Goal: Transaction & Acquisition: Purchase product/service

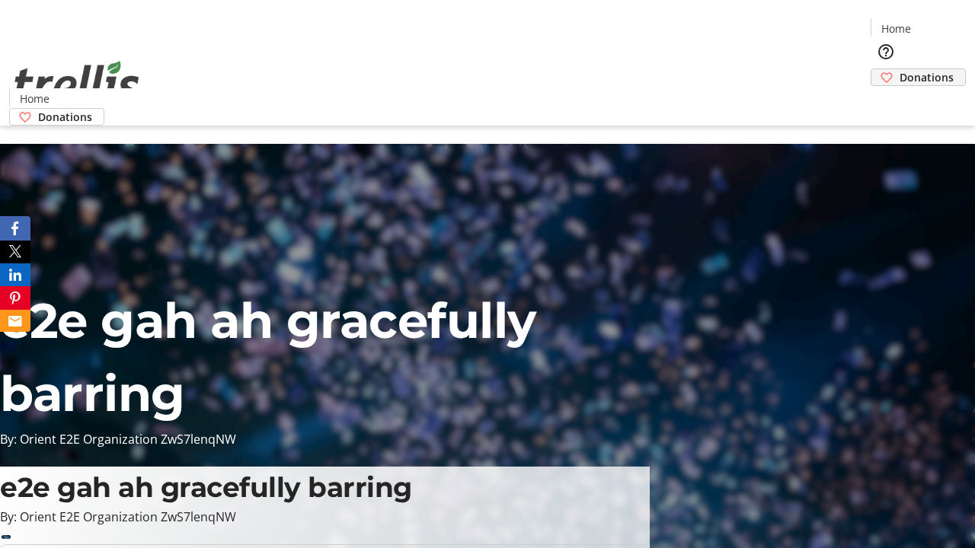
click at [899, 69] on span "Donations" at bounding box center [926, 77] width 54 height 16
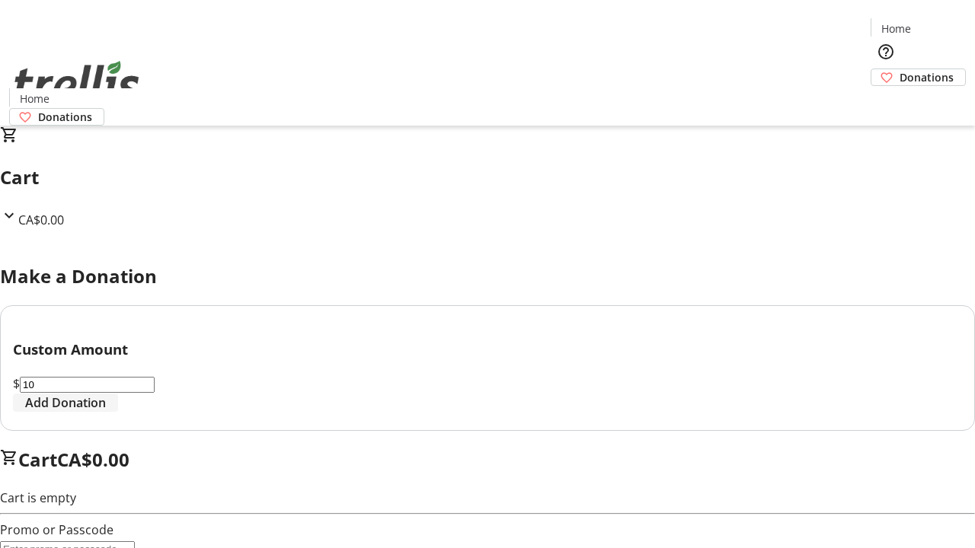
click at [106, 412] on span "Add Donation" at bounding box center [65, 403] width 81 height 18
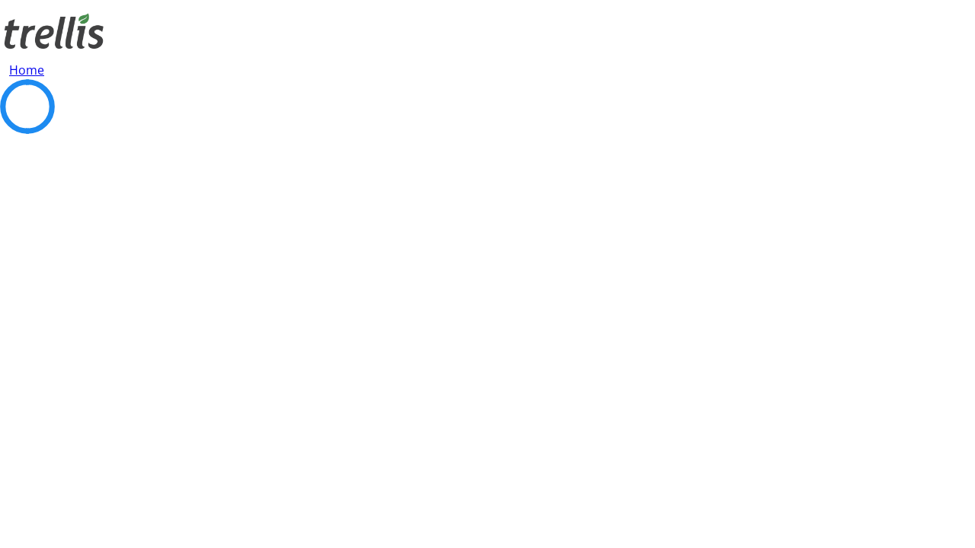
select select "CA"
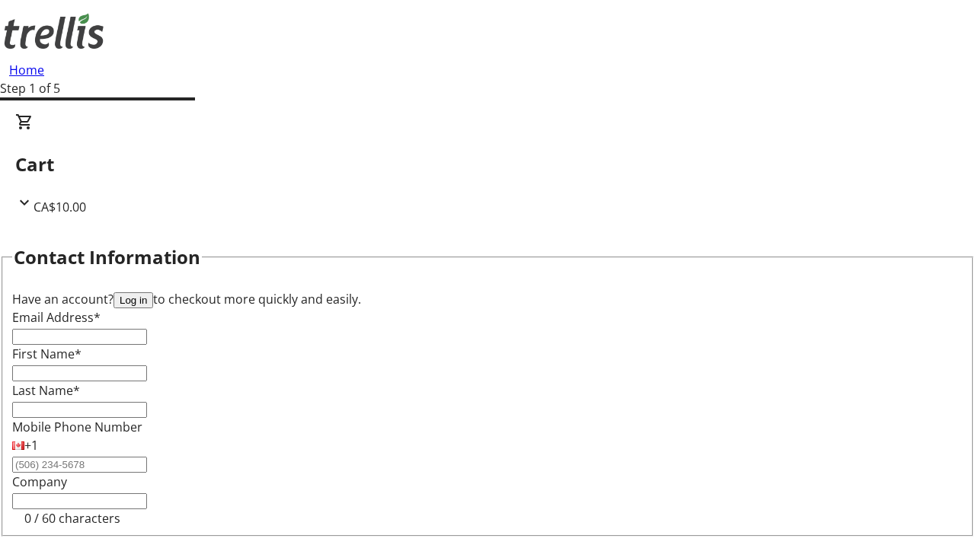
click at [153, 292] on button "Log in" at bounding box center [133, 300] width 40 height 16
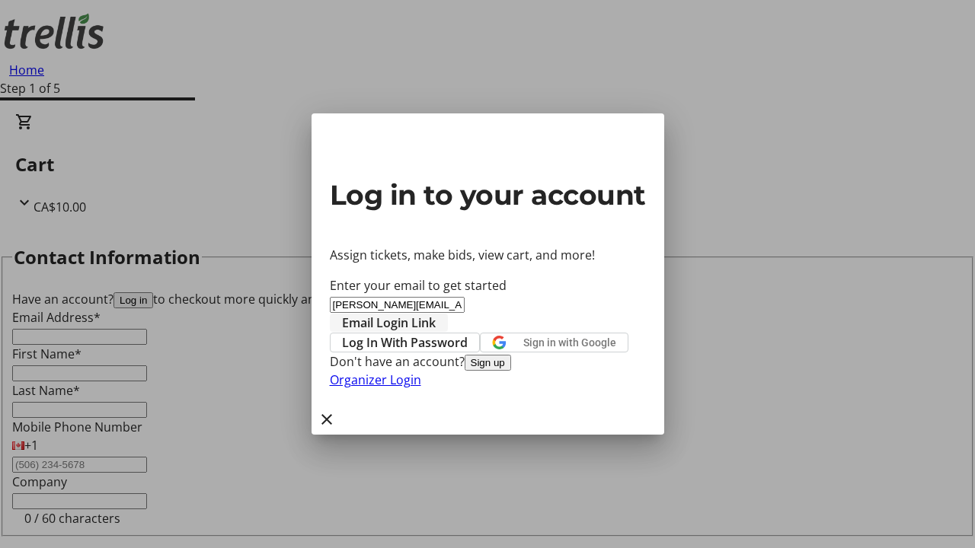
type input "[PERSON_NAME][EMAIL_ADDRESS][DOMAIN_NAME]"
click at [436, 314] on span "Email Login Link" at bounding box center [389, 323] width 94 height 18
